Goal: Find specific page/section: Find specific page/section

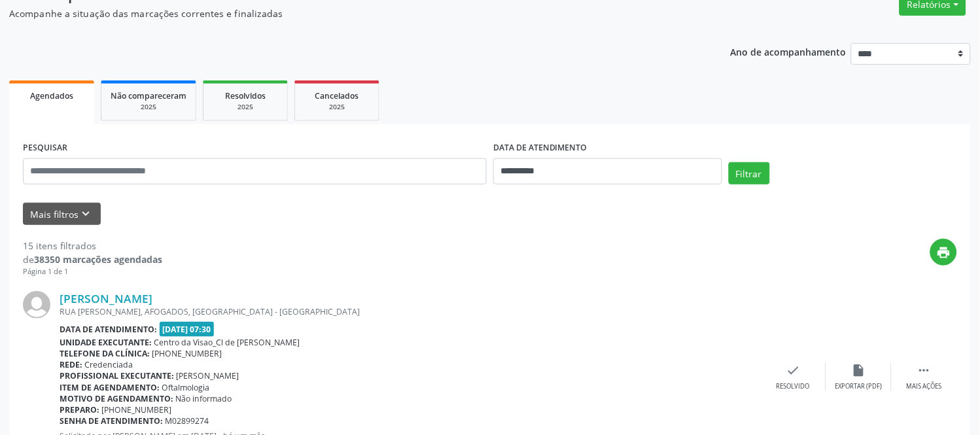
scroll to position [10, 0]
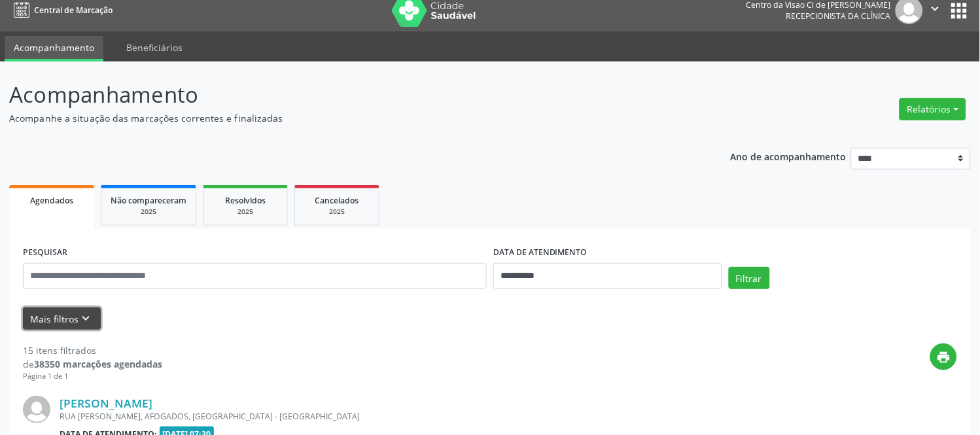
click at [79, 319] on icon "keyboard_arrow_down" at bounding box center [86, 318] width 14 height 14
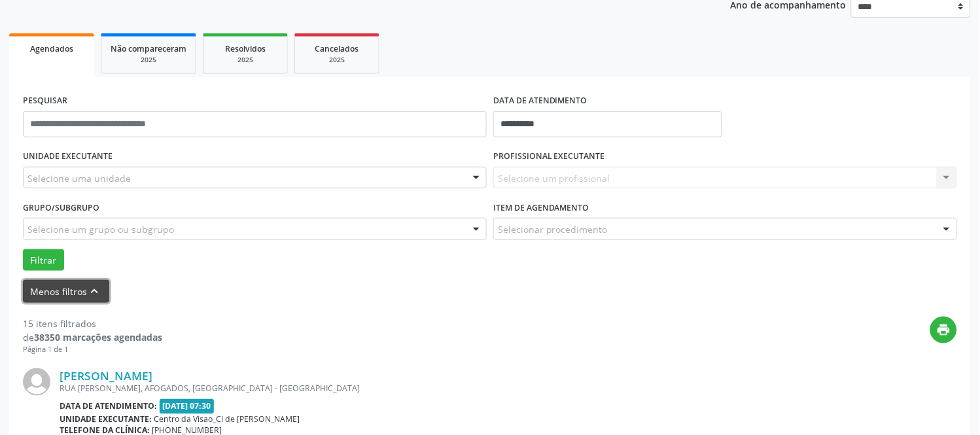
scroll to position [229, 0]
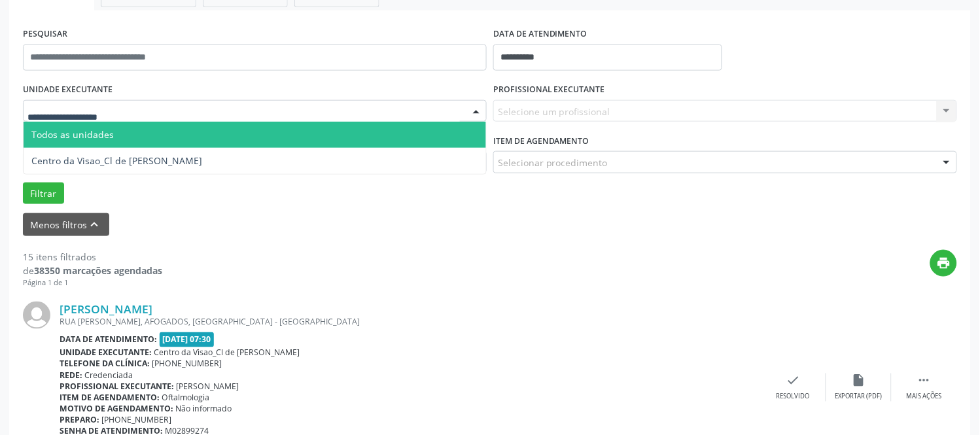
click at [146, 107] on div at bounding box center [255, 111] width 464 height 22
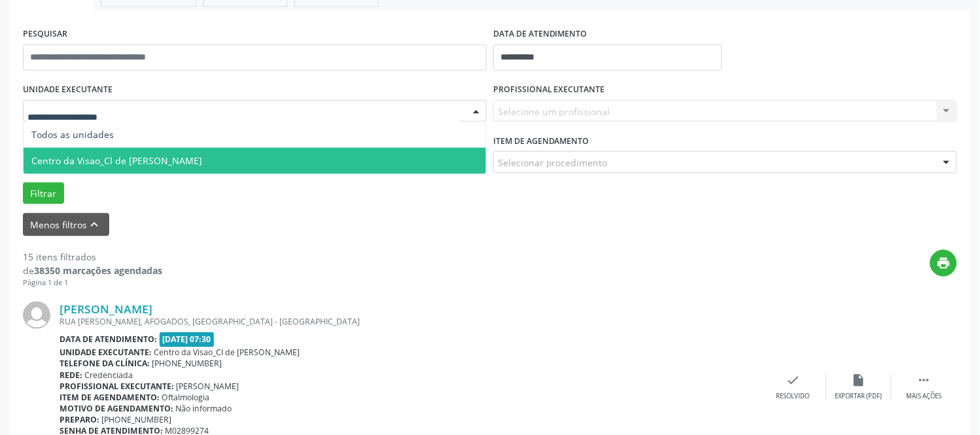
click at [145, 152] on span "Centro da Visao_Cl de [PERSON_NAME]" at bounding box center [255, 161] width 462 height 26
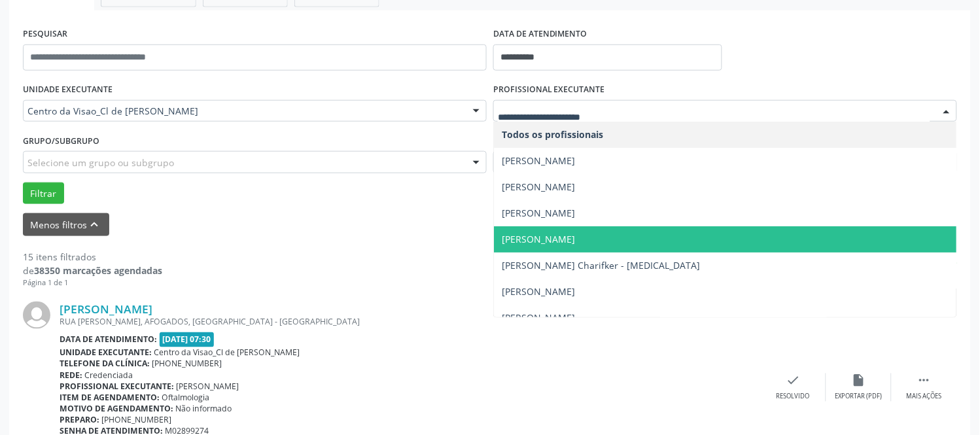
click at [574, 236] on span "[PERSON_NAME]" at bounding box center [725, 239] width 462 height 26
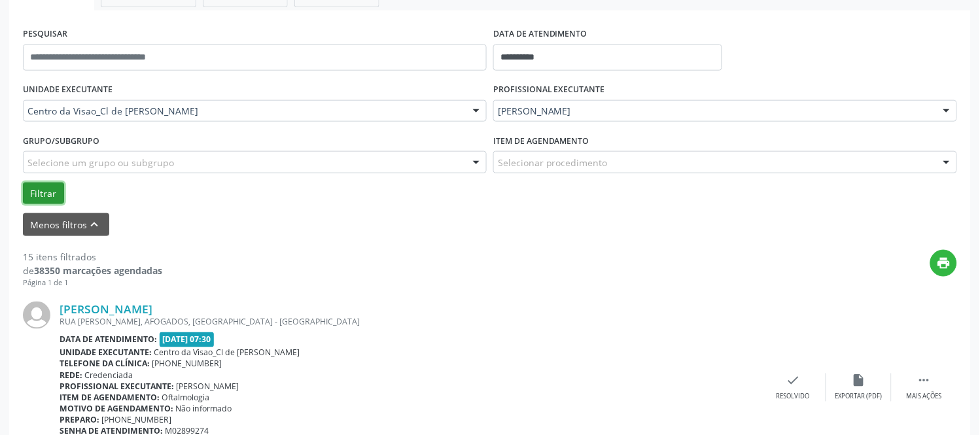
click at [48, 192] on button "Filtrar" at bounding box center [43, 193] width 41 height 22
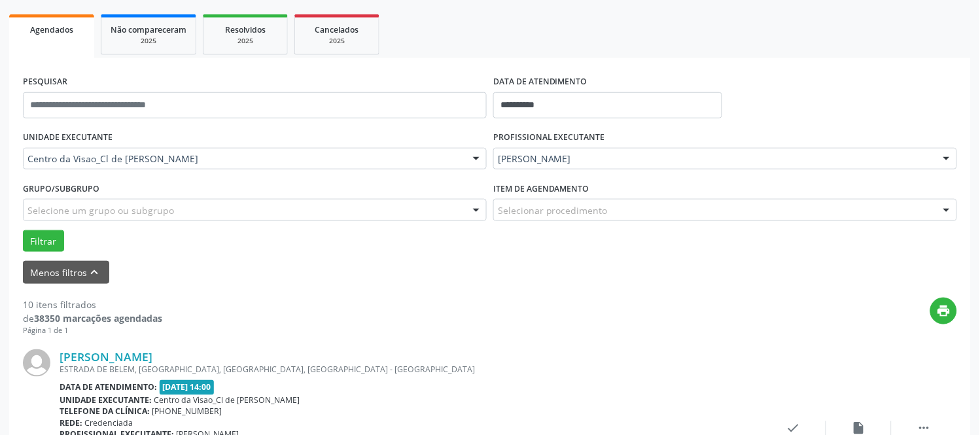
scroll to position [156, 0]
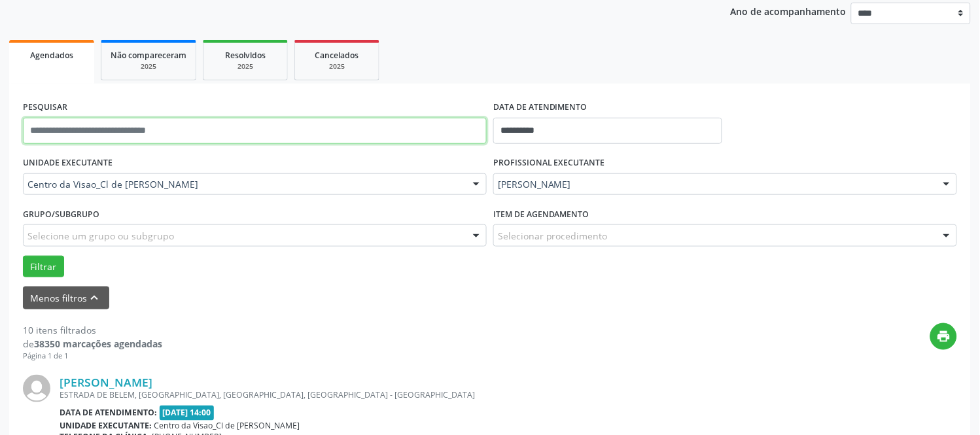
click at [164, 137] on input "text" at bounding box center [255, 131] width 464 height 26
type input "****"
click at [23, 256] on button "Filtrar" at bounding box center [43, 267] width 41 height 22
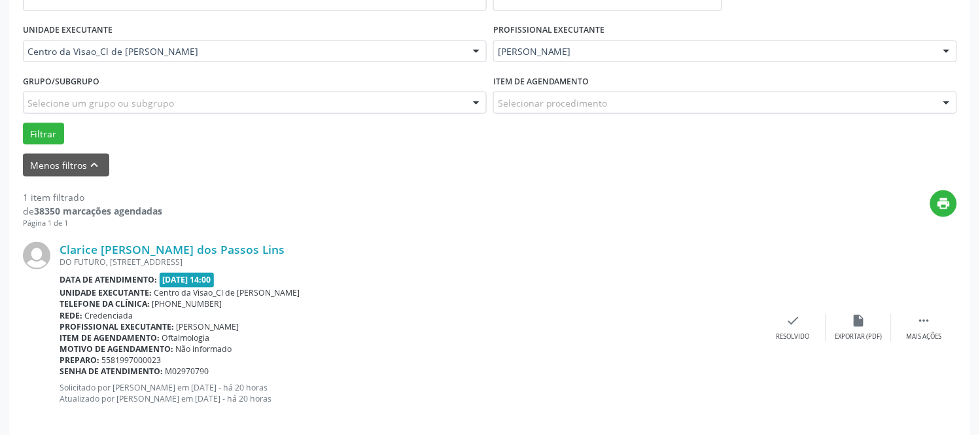
scroll to position [302, 0]
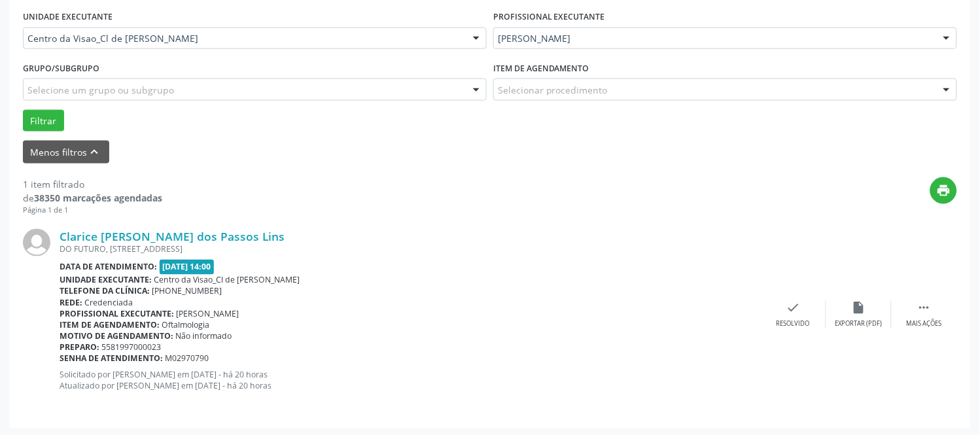
drag, startPoint x: 207, startPoint y: 230, endPoint x: 60, endPoint y: 227, distance: 146.5
click at [60, 227] on div "Clarice [PERSON_NAME] dos Passos Lins [STREET_ADDRESS] Data de atendimento: [DA…" at bounding box center [490, 314] width 934 height 199
copy link "Clarice [PERSON_NAME] dos Passos Lins"
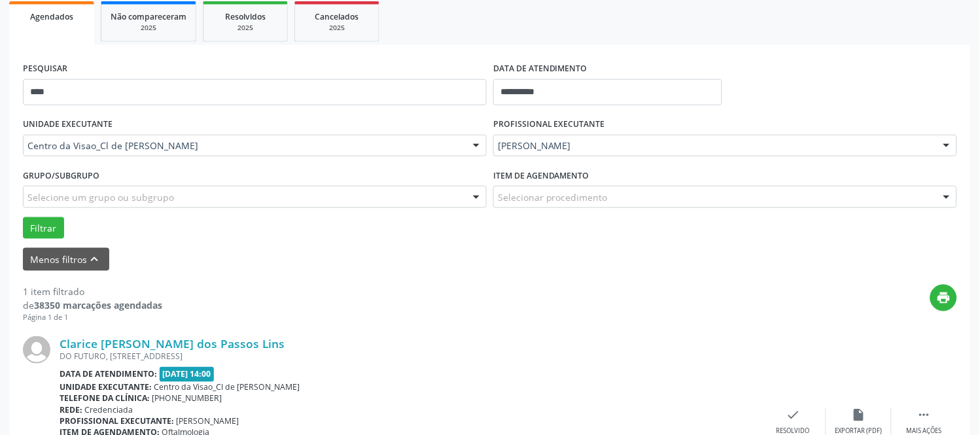
scroll to position [83, 0]
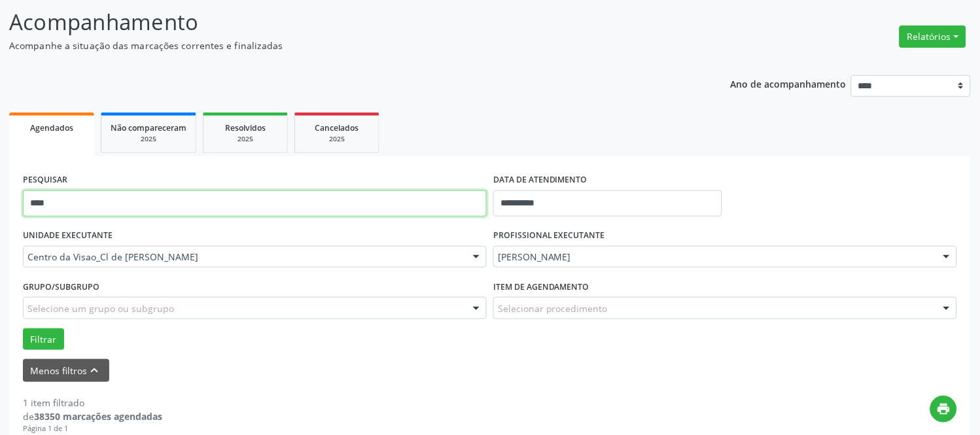
drag, startPoint x: 235, startPoint y: 204, endPoint x: -1, endPoint y: 194, distance: 237.0
click at [0, 194] on html "**********" at bounding box center [490, 134] width 980 height 435
